Goal: Transaction & Acquisition: Purchase product/service

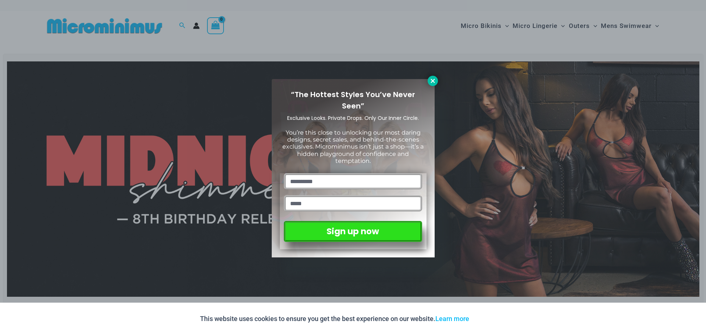
click at [434, 81] on icon at bounding box center [432, 81] width 7 height 7
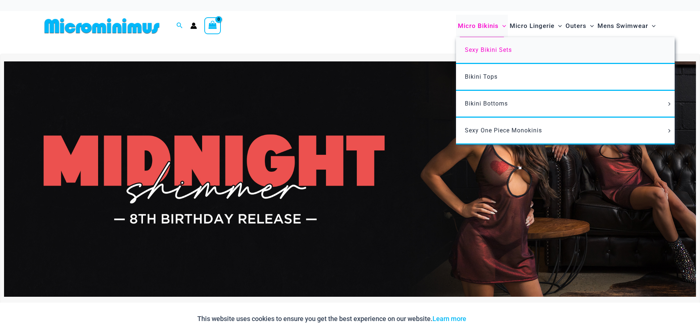
click at [482, 53] on span "Sexy Bikini Sets" at bounding box center [488, 49] width 47 height 7
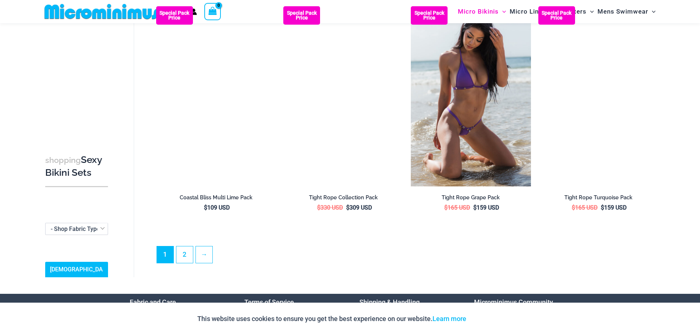
scroll to position [1722, 0]
